Goal: Navigation & Orientation: Find specific page/section

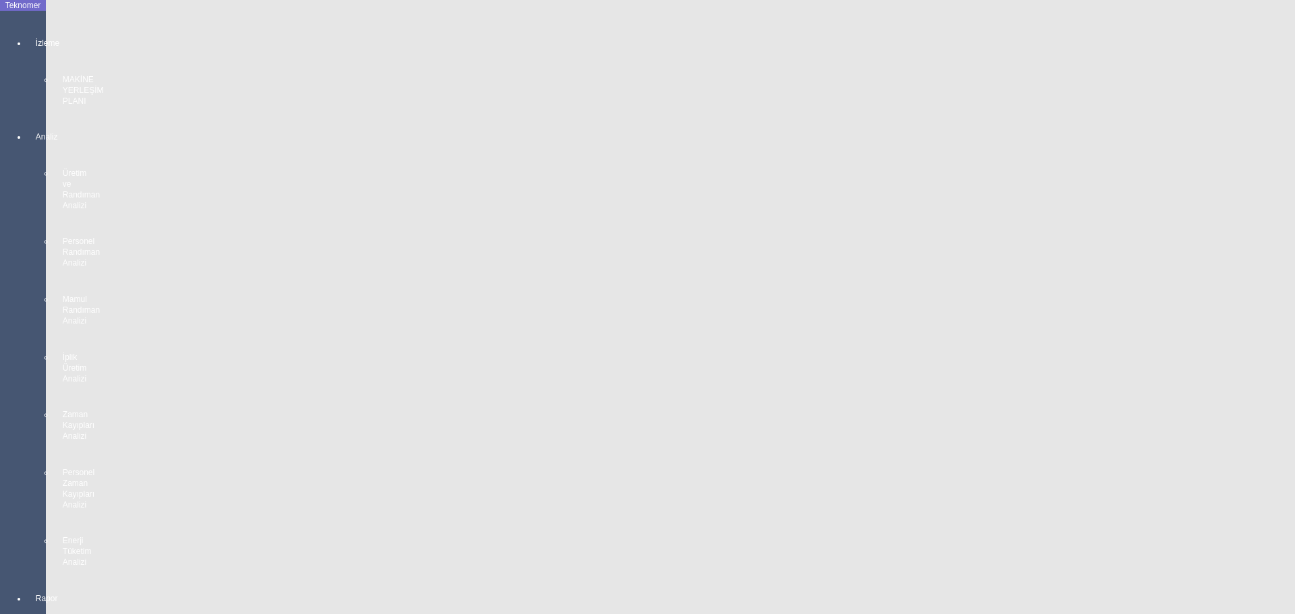
scroll to position [2423, 0]
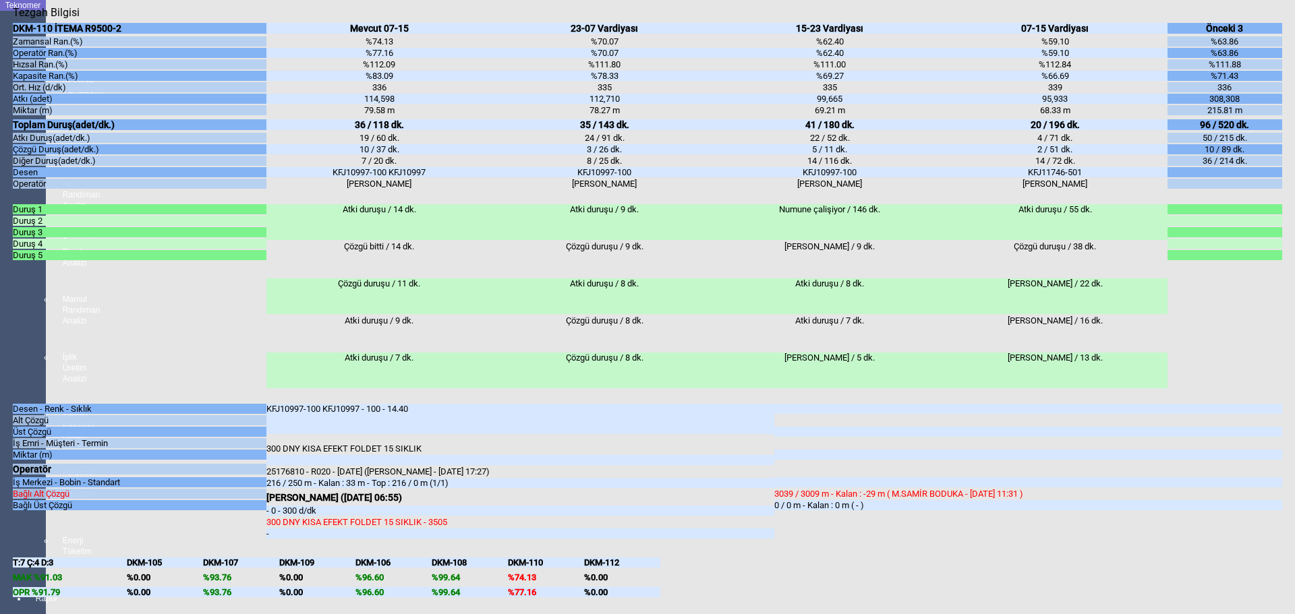
click at [0, 437] on body "Teknomer İzleme MAKİNE YERLEŞİM PLANI Analiz Üretim ve Randıman Analizi Persone…" at bounding box center [647, 307] width 1295 height 614
click at [9, 422] on body "Teknomer İzleme MAKİNE YERLEŞİM PLANI Analiz Üretim ve Randıman Analizi Persone…" at bounding box center [647, 307] width 1295 height 614
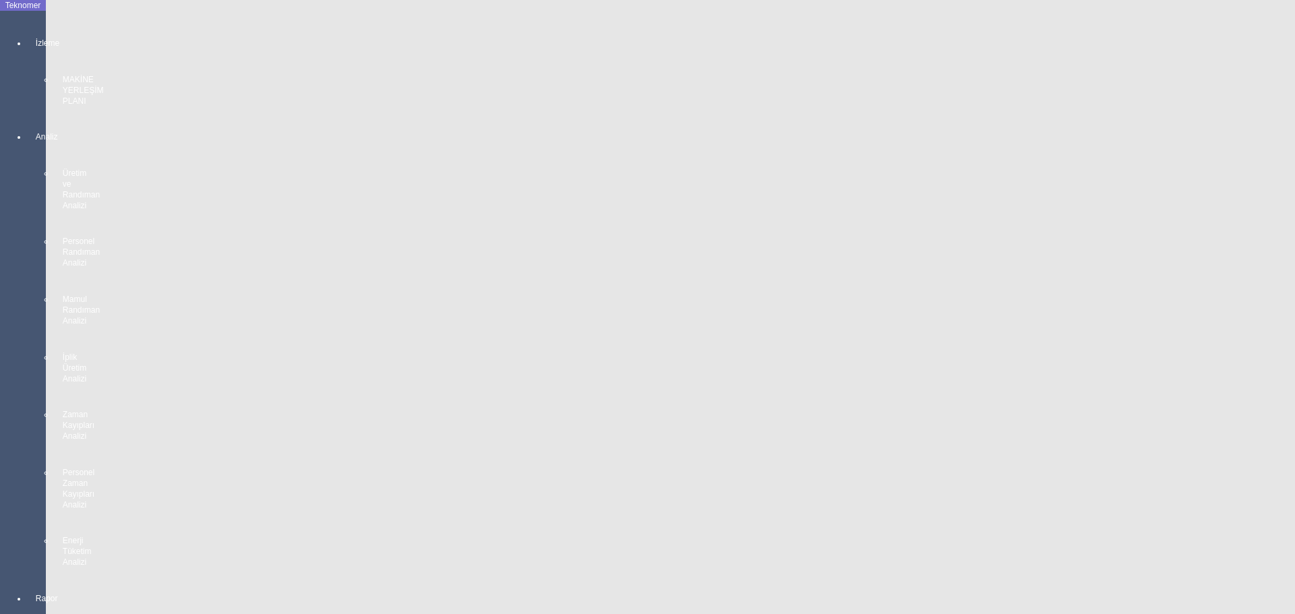
scroll to position [0, 0]
click at [8, 343] on body "Teknomer İzleme MAKİNE YERLEŞİM PLANI Analiz Üretim ve Randıman Analizi Persone…" at bounding box center [647, 307] width 1295 height 614
click at [0, 334] on body "Teknomer İzleme MAKİNE YERLEŞİM PLANI Analiz Üretim ve Randıman Analizi Persone…" at bounding box center [647, 307] width 1295 height 614
click at [22, 357] on body "Teknomer İzleme MAKİNE YERLEŞİM PLANI Analiz Üretim ve Randıman Analizi Persone…" at bounding box center [647, 307] width 1295 height 614
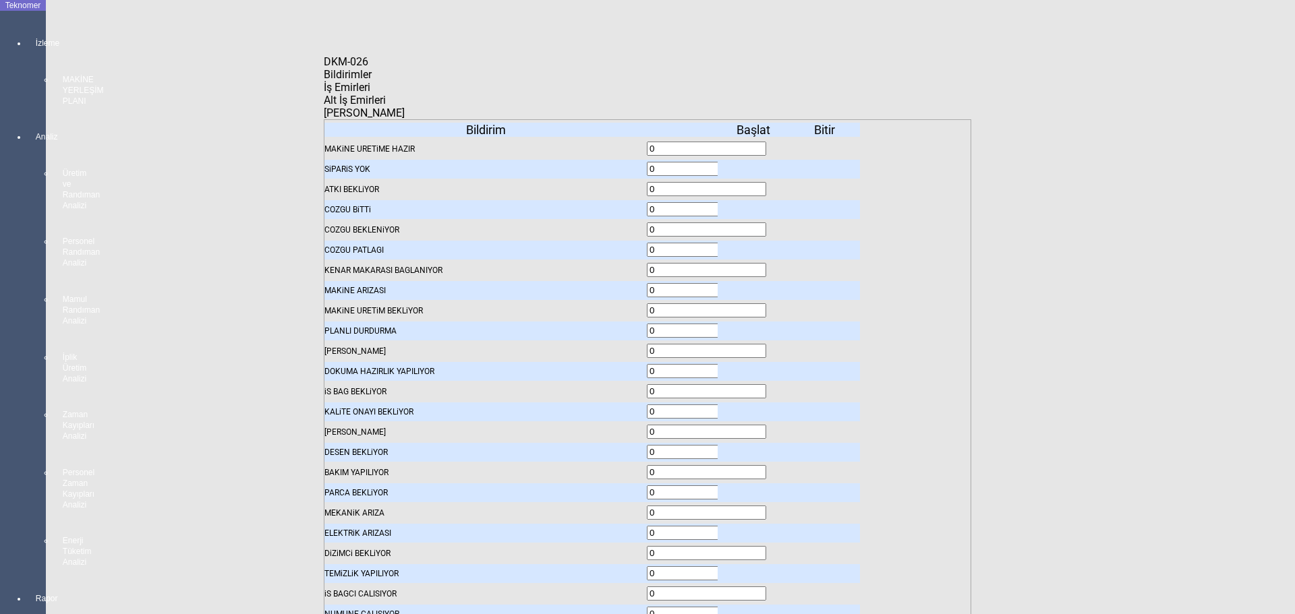
click at [372, 81] on span "Bildirimler" at bounding box center [348, 74] width 48 height 13
drag, startPoint x: 344, startPoint y: 376, endPoint x: 382, endPoint y: 376, distance: 37.8
click at [378, 463] on div "BAKIM YAPILIYOR" at bounding box center [485, 472] width 322 height 19
click at [755, 468] on icon at bounding box center [755, 472] width 0 height 9
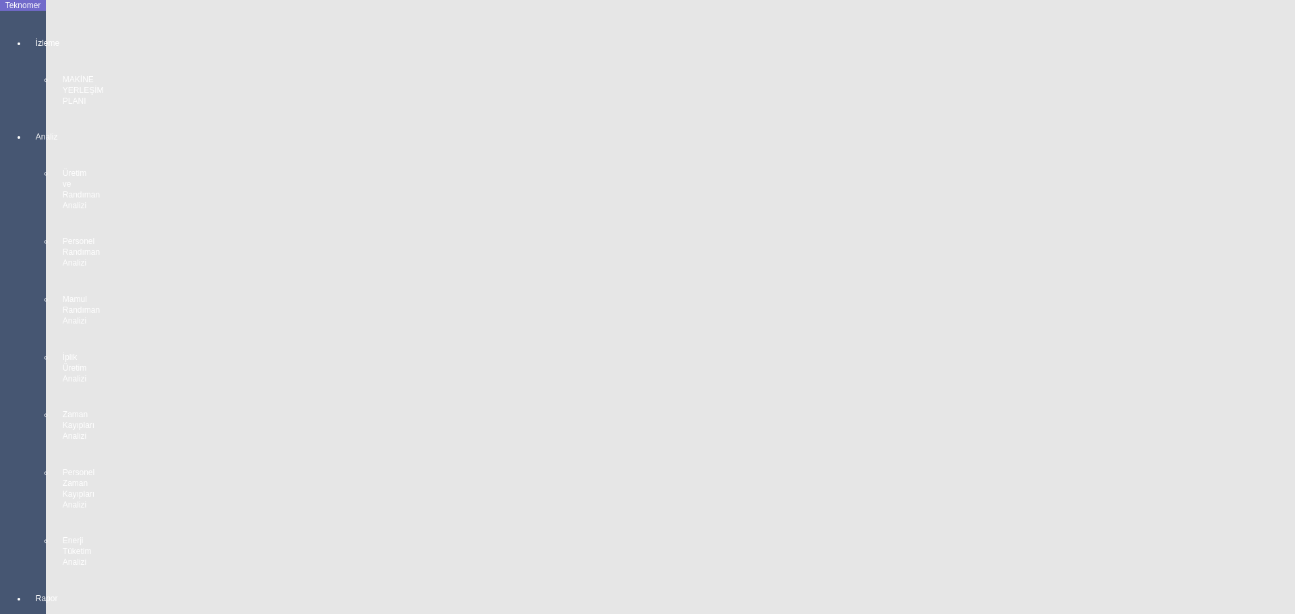
scroll to position [2086, 0]
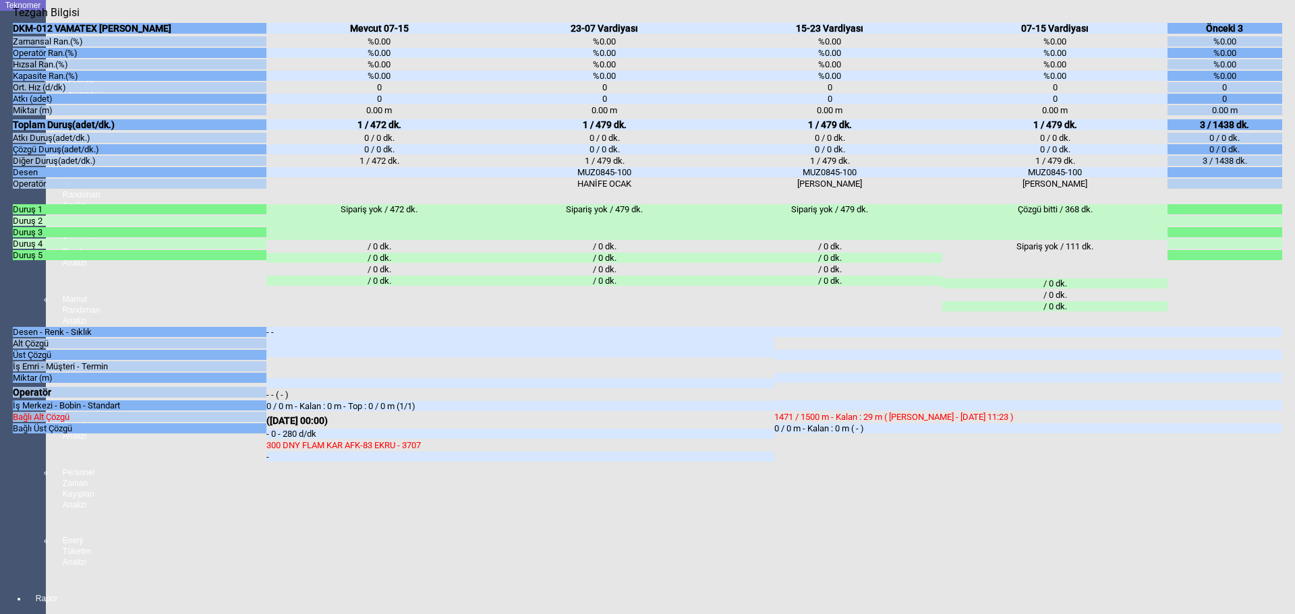
click at [0, 497] on body "Teknomer İzleme MAKİNE YERLEŞİM PLANI Analiz Üretim ve Randıman Analizi Persone…" at bounding box center [647, 307] width 1295 height 614
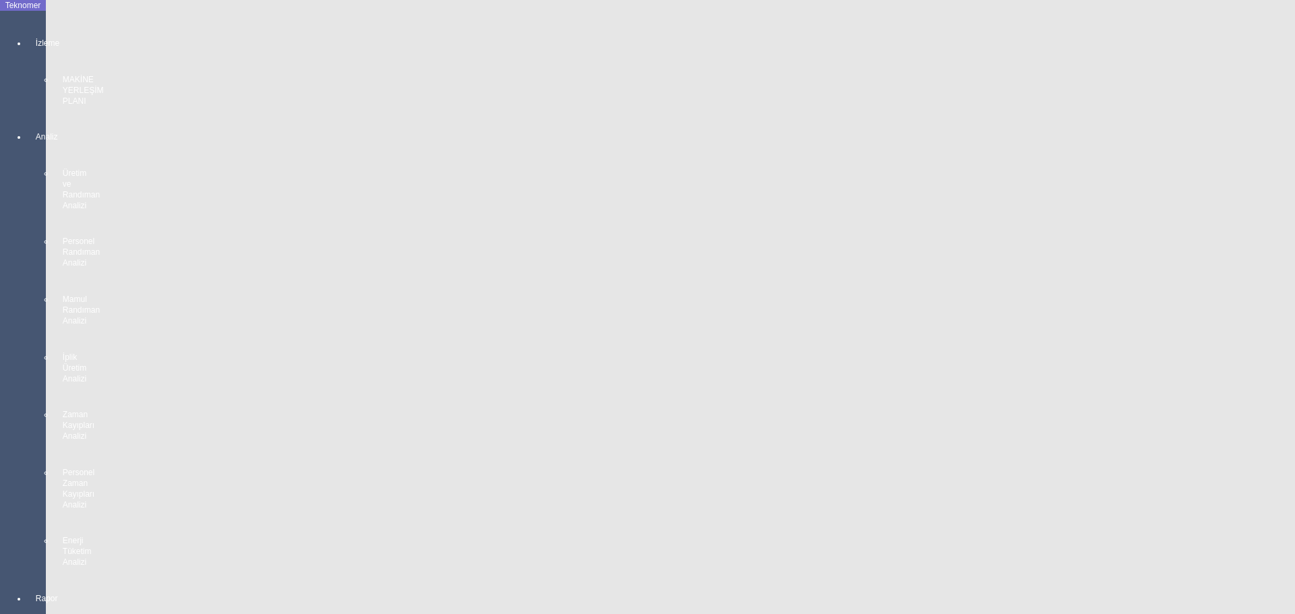
scroll to position [742, 0]
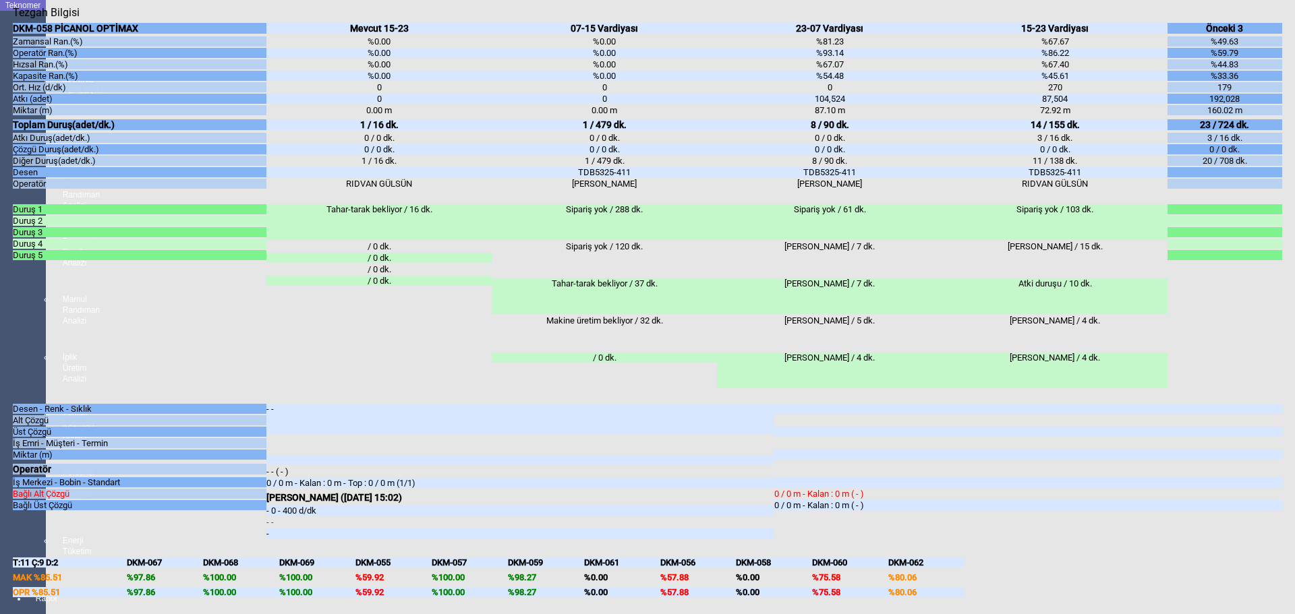
click at [0, 340] on body "Teknomer İzleme MAKİNE YERLEŞİM PLANI Analiz Üretim ve Randıman Analizi Persone…" at bounding box center [647, 307] width 1295 height 614
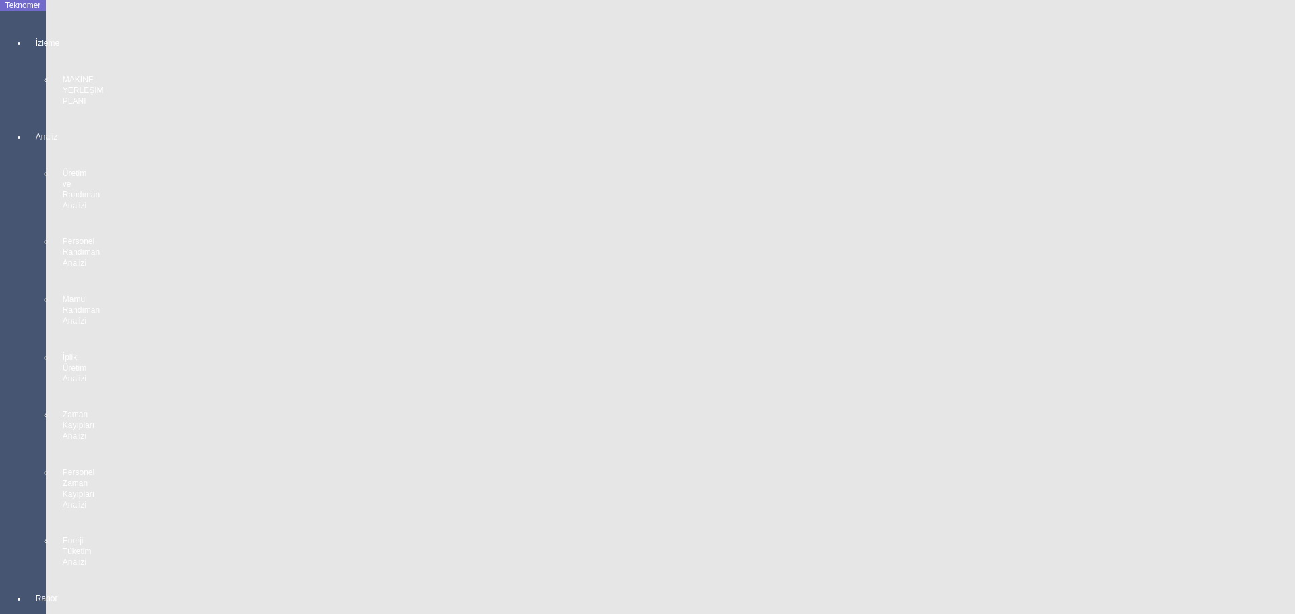
scroll to position [2423, 0]
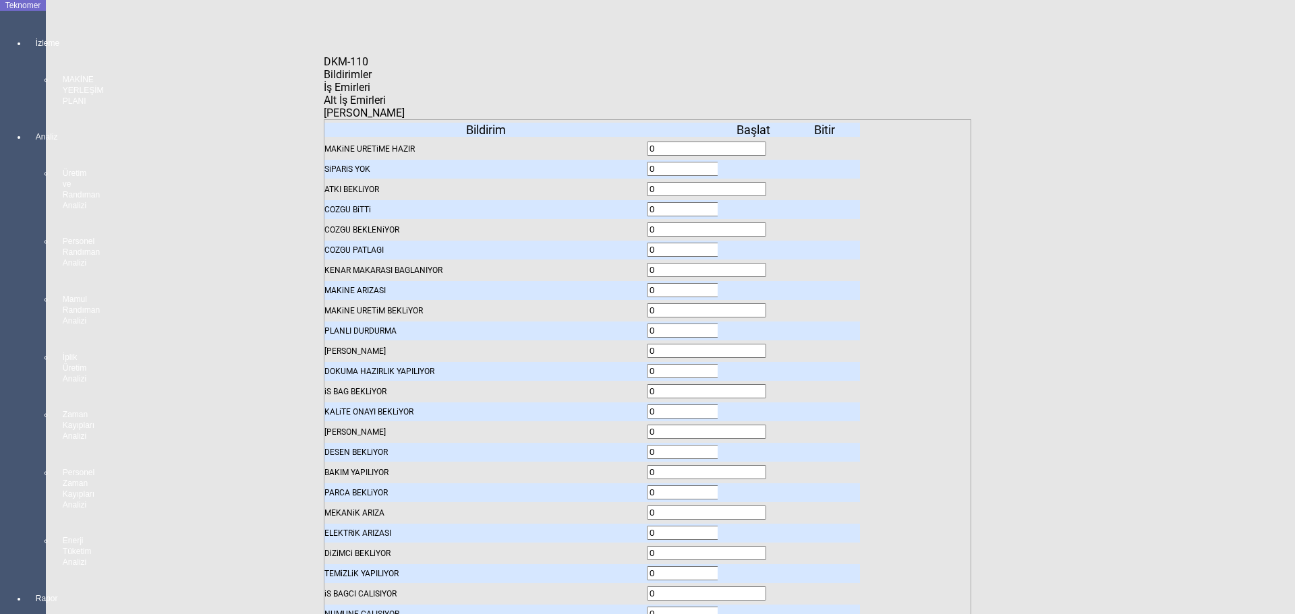
click at [755, 225] on icon at bounding box center [755, 229] width 0 height 9
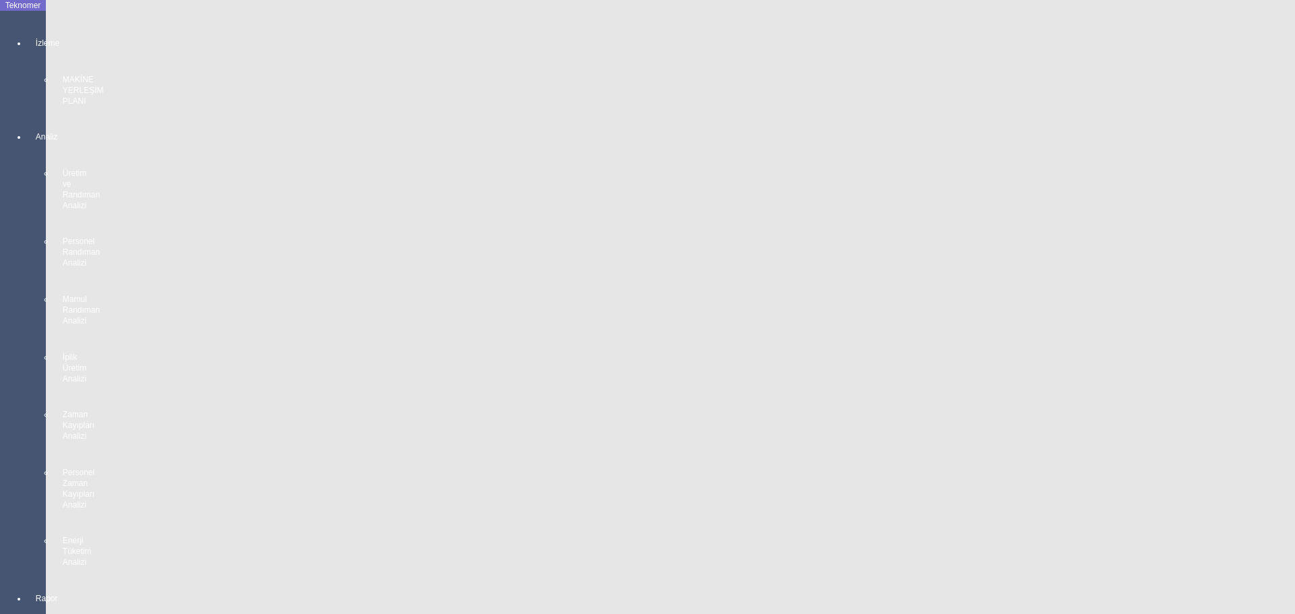
scroll to position [1142, 0]
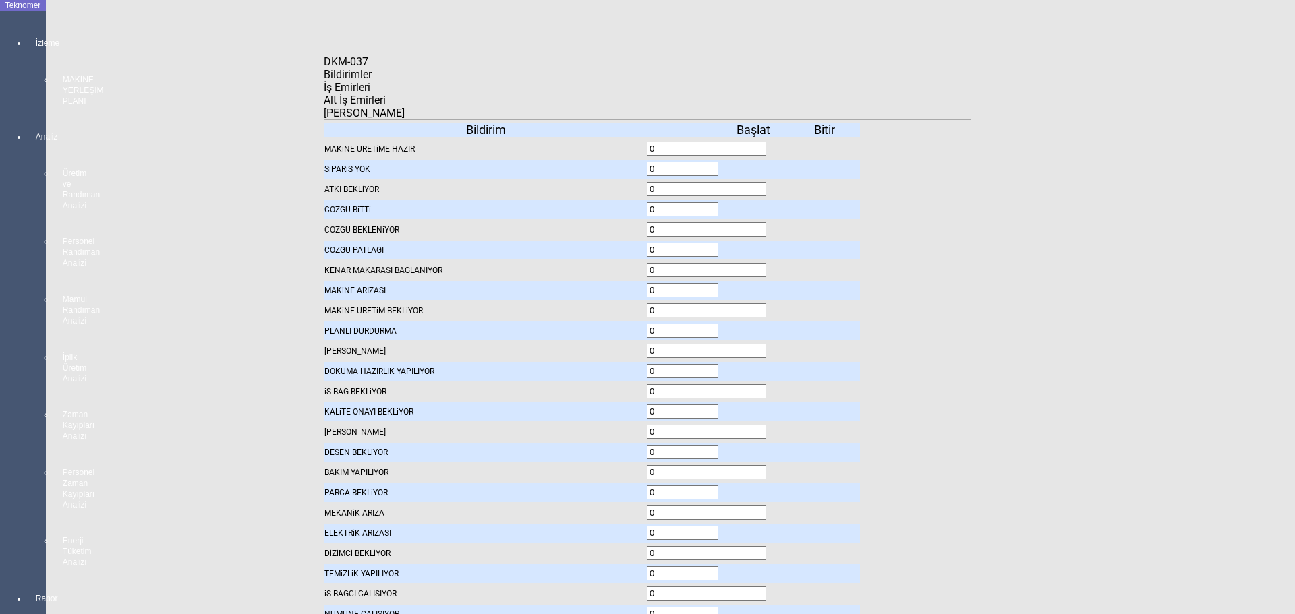
click at [370, 93] on span "İş Emirleri" at bounding box center [347, 87] width 47 height 13
click at [1, 339] on body "Teknomer İzleme MAKİNE YERLEŞİM PLANI Analiz Üretim ve Randıman Analizi Persone…" at bounding box center [647, 307] width 1295 height 614
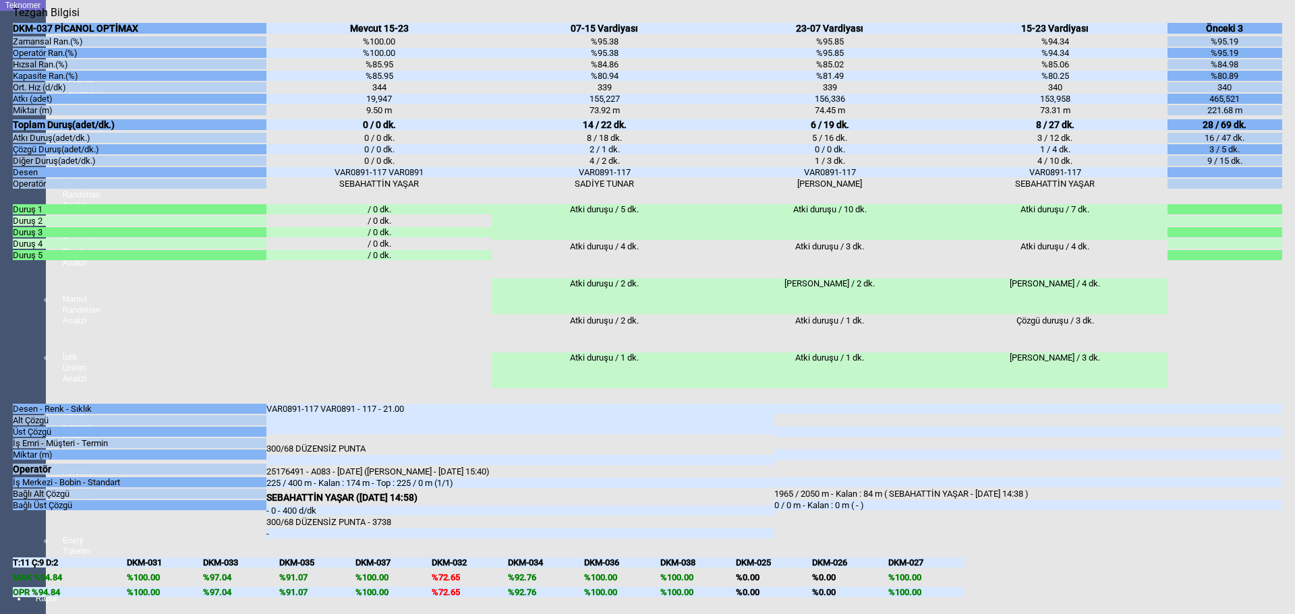
click at [5, 370] on body "Teknomer İzleme MAKİNE YERLEŞİM PLANI Analiz Üretim ve Randıman Analizi Persone…" at bounding box center [647, 307] width 1295 height 614
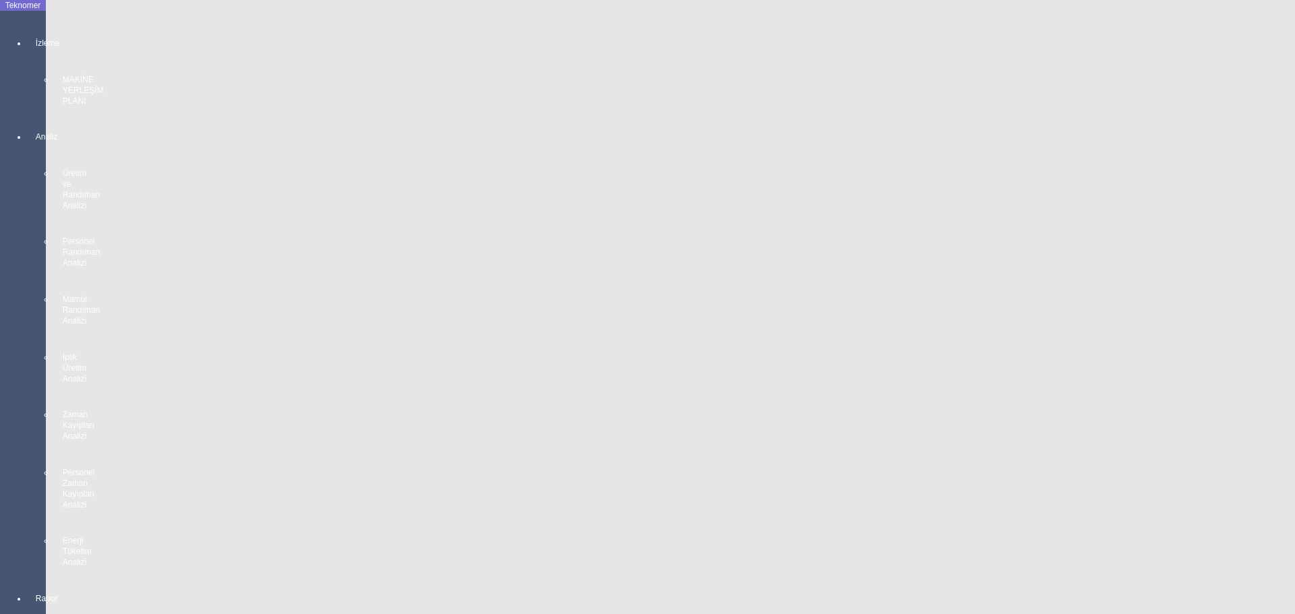
scroll to position [2423, 0]
